Goal: Transaction & Acquisition: Purchase product/service

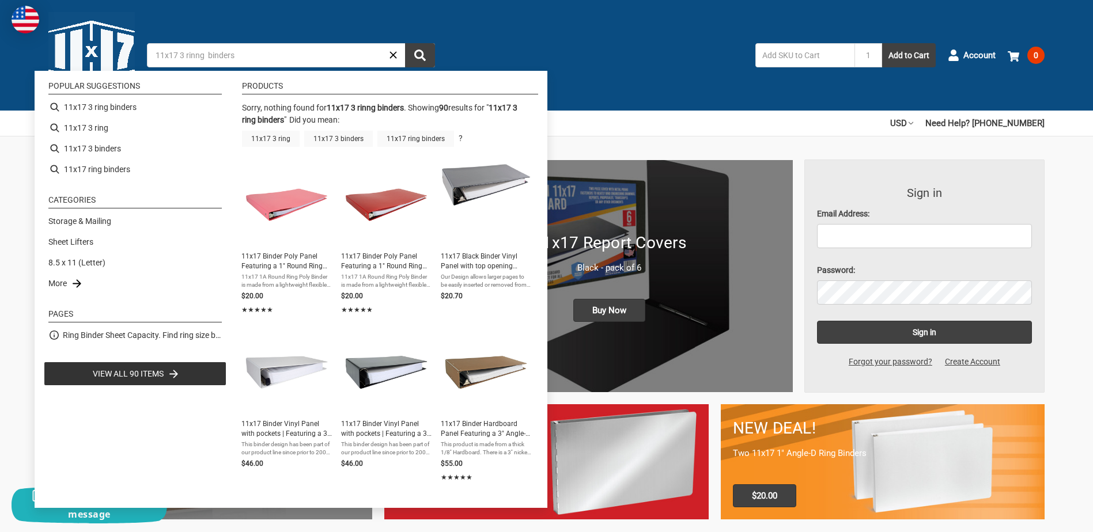
type input "11x17 3 ring binders"
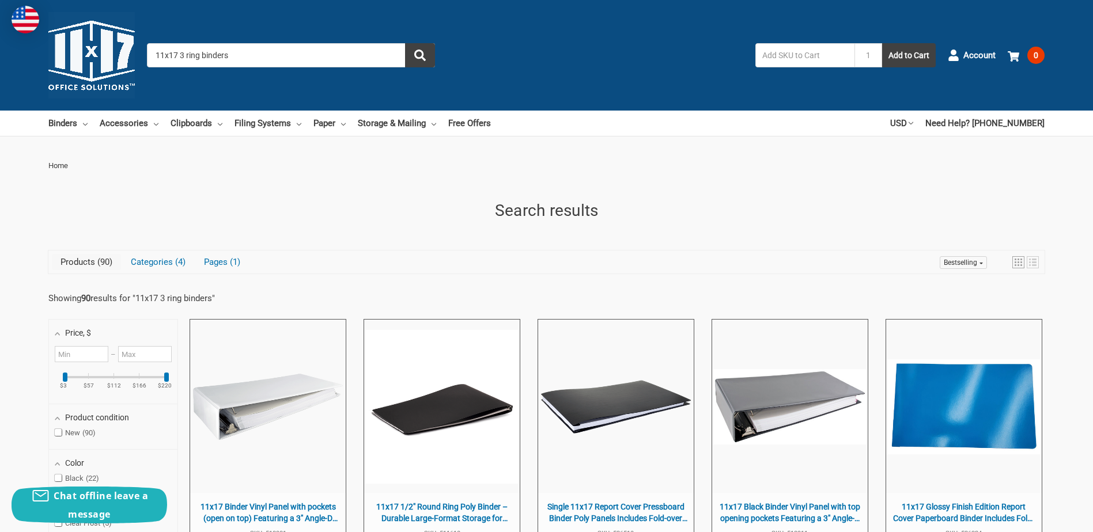
click at [151, 50] on input "11x17 3 ring binders" at bounding box center [291, 55] width 288 height 24
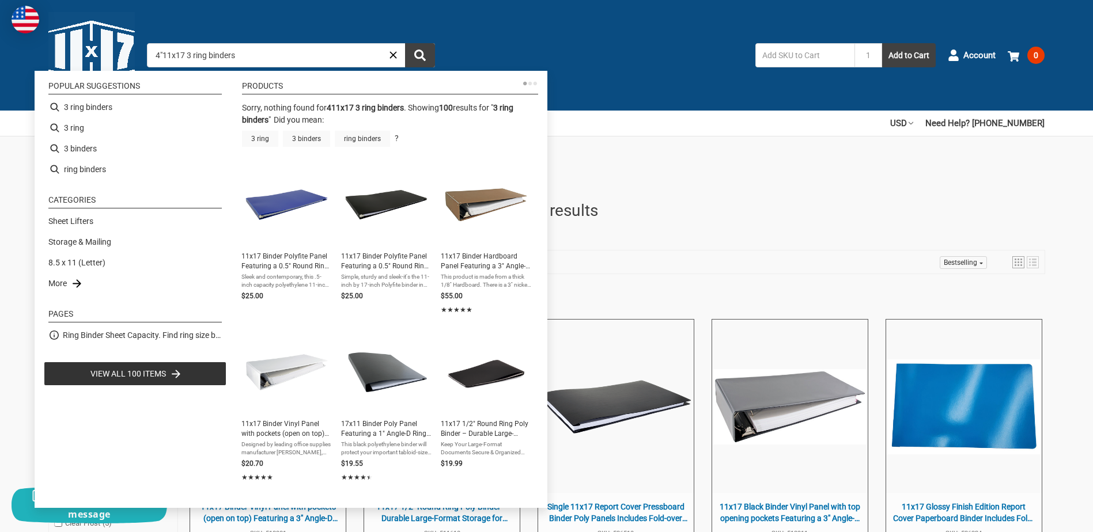
type input "4" 11x17 3 ring binders"
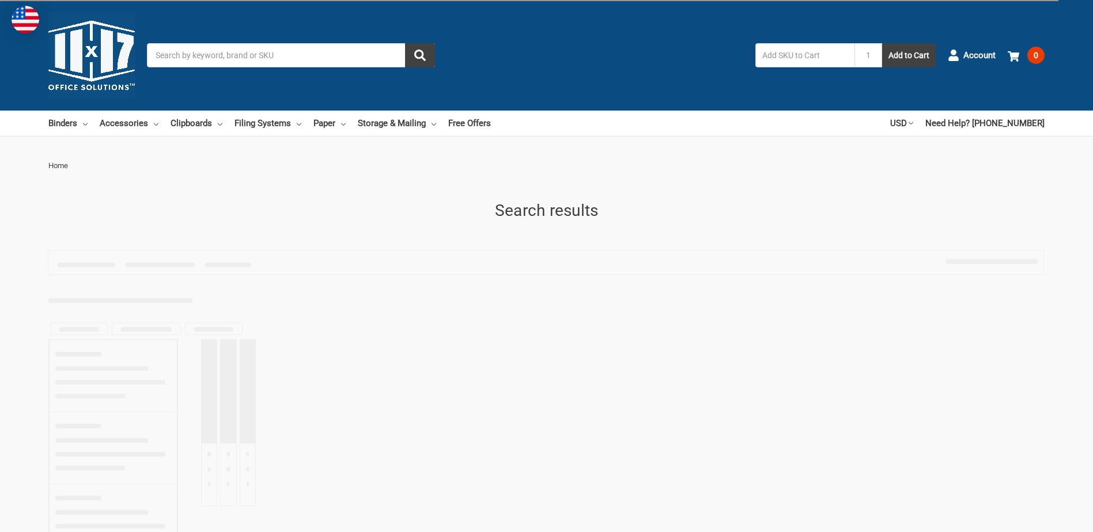
type input "4" 11x17 3 ring binders"
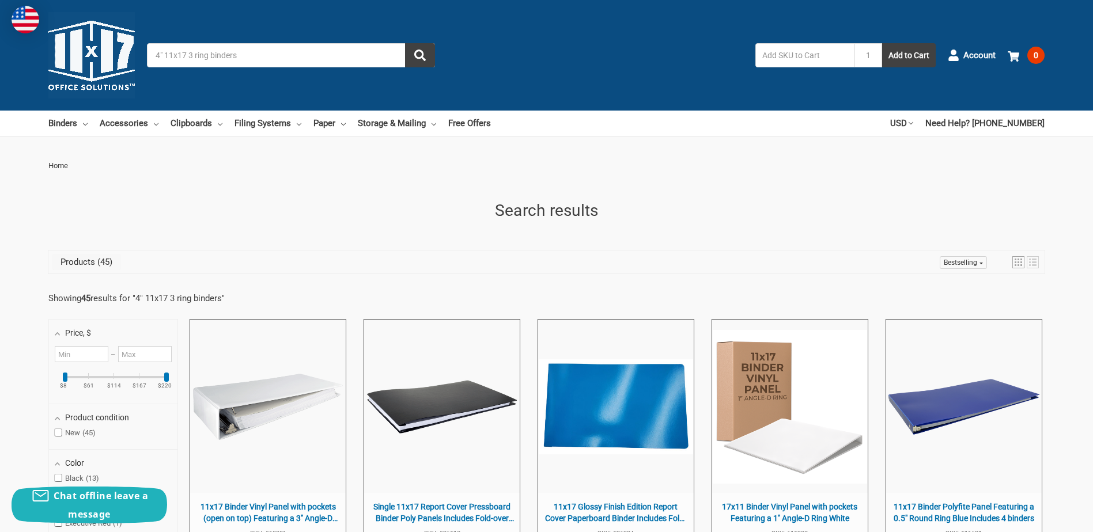
drag, startPoint x: 715, startPoint y: 68, endPoint x: 707, endPoint y: 67, distance: 7.6
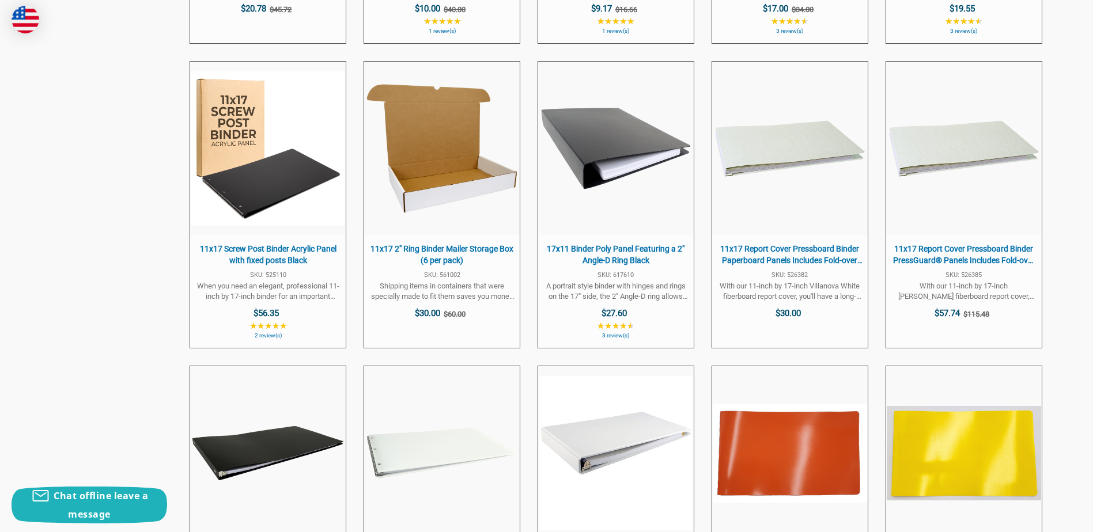
scroll to position [890, 0]
